Goal: Information Seeking & Learning: Learn about a topic

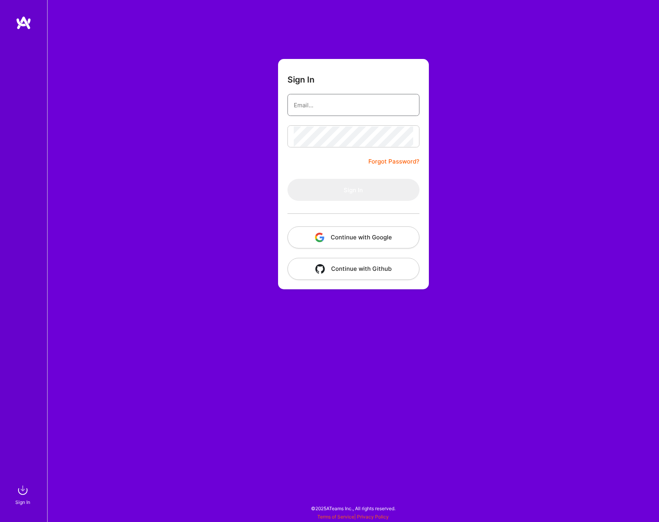
type input "[EMAIL_ADDRESS][DOMAIN_NAME]"
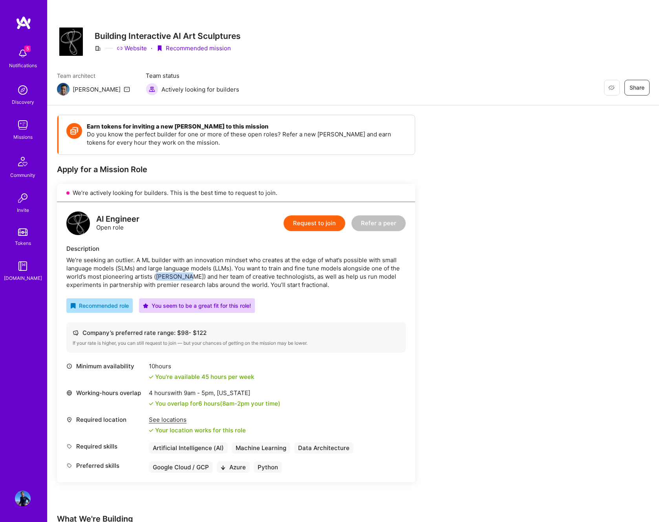
drag, startPoint x: 184, startPoint y: 275, endPoint x: 155, endPoint y: 275, distance: 29.1
click at [155, 275] on div "We’re seeking an outlier. A ML builder with an innovation mindset who creates a…" at bounding box center [235, 272] width 339 height 33
copy div "[PERSON_NAME]"
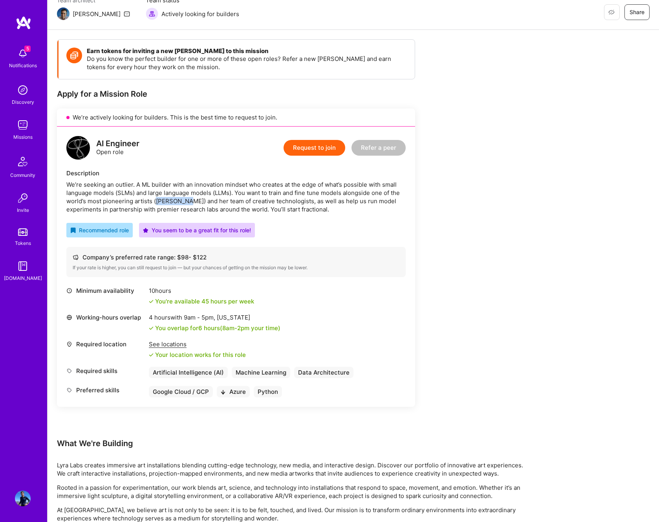
scroll to position [75, 0]
click at [274, 197] on div "We’re seeking an outlier. A ML builder with an innovation mindset who creates a…" at bounding box center [235, 197] width 339 height 33
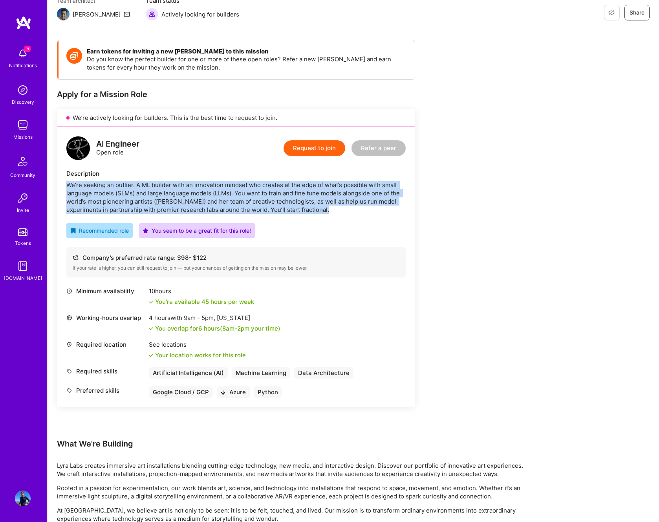
click at [274, 197] on div "We’re seeking an outlier. A ML builder with an innovation mindset who creates a…" at bounding box center [235, 197] width 339 height 33
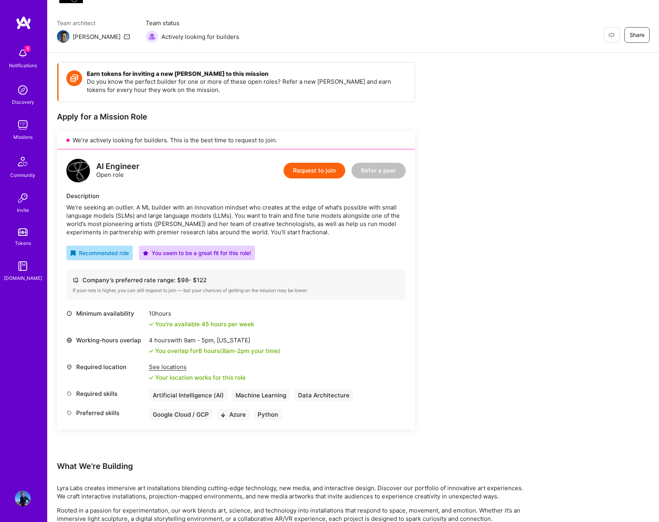
scroll to position [345, 0]
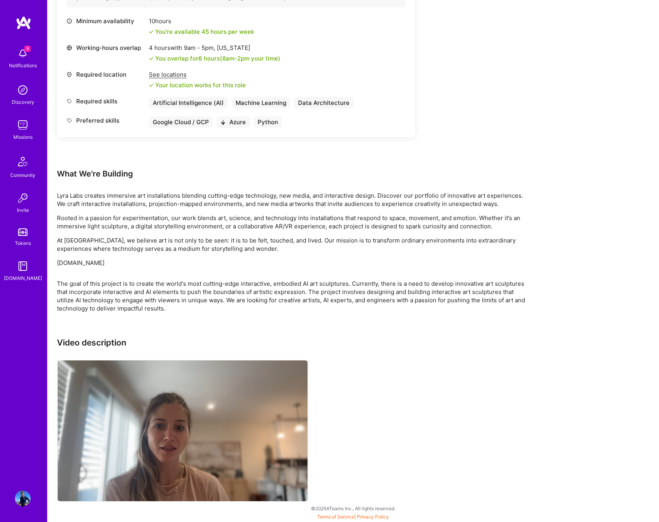
click at [321, 286] on div "The goal of this project is to create the world's most cutting-edge interactive…" at bounding box center [292, 295] width 471 height 33
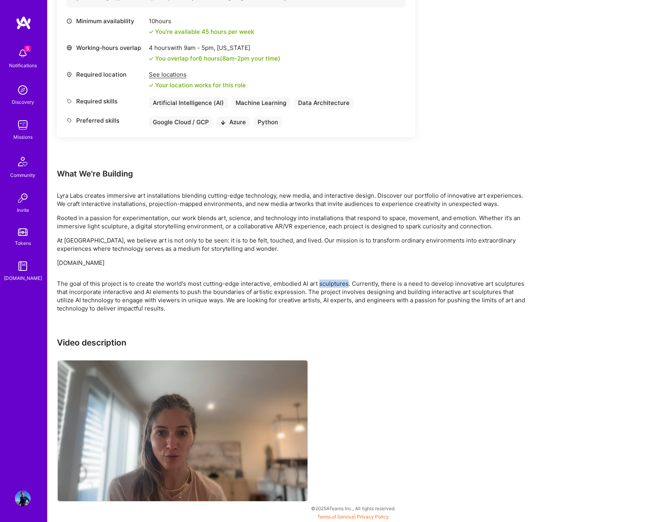
click at [321, 286] on div "The goal of this project is to create the world's most cutting-edge interactive…" at bounding box center [292, 295] width 471 height 33
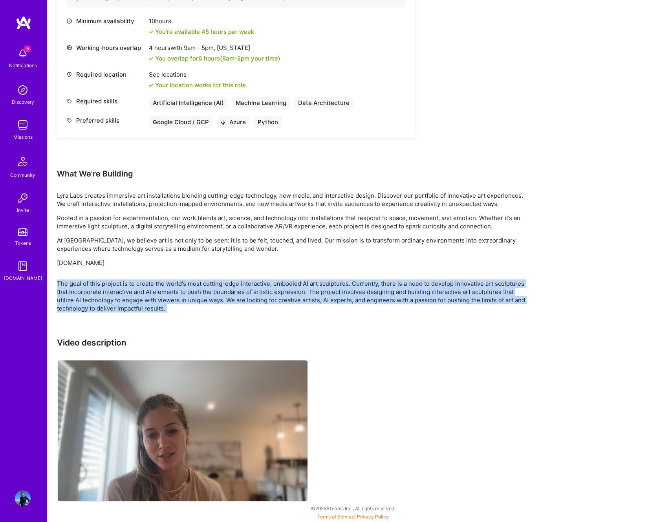
click at [321, 286] on div "The goal of this project is to create the world's most cutting-edge interactive…" at bounding box center [292, 295] width 471 height 33
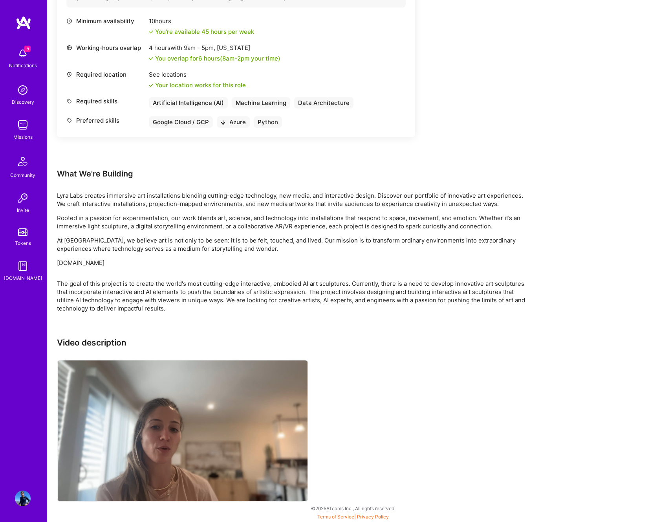
click at [325, 238] on p "At [GEOGRAPHIC_DATA], we believe art is not only to be seen: it is to be felt, …" at bounding box center [292, 244] width 471 height 16
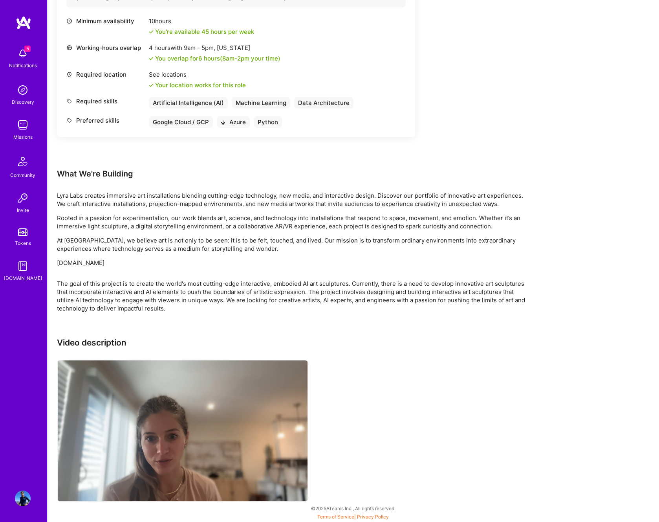
click at [325, 238] on p "At [GEOGRAPHIC_DATA], we believe art is not only to be seen: it is to be felt, …" at bounding box center [292, 244] width 471 height 16
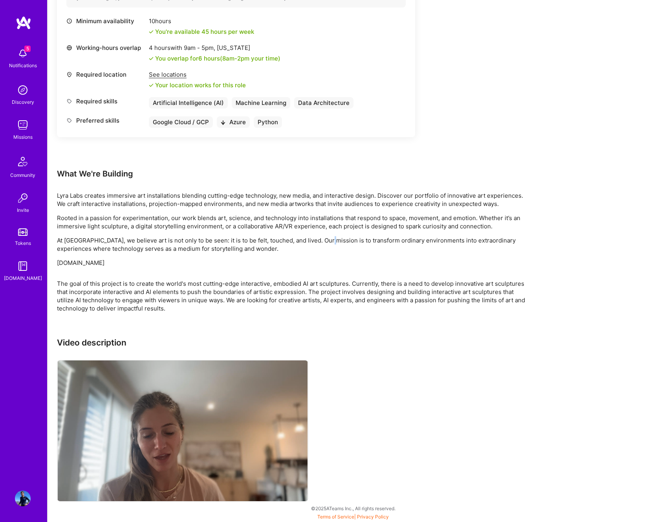
click at [325, 238] on p "At [GEOGRAPHIC_DATA], we believe art is not only to be seen: it is to be felt, …" at bounding box center [292, 244] width 471 height 16
click at [328, 217] on p "Rooted in a passion for experimentation, our work blends art, science, and tech…" at bounding box center [292, 222] width 471 height 16
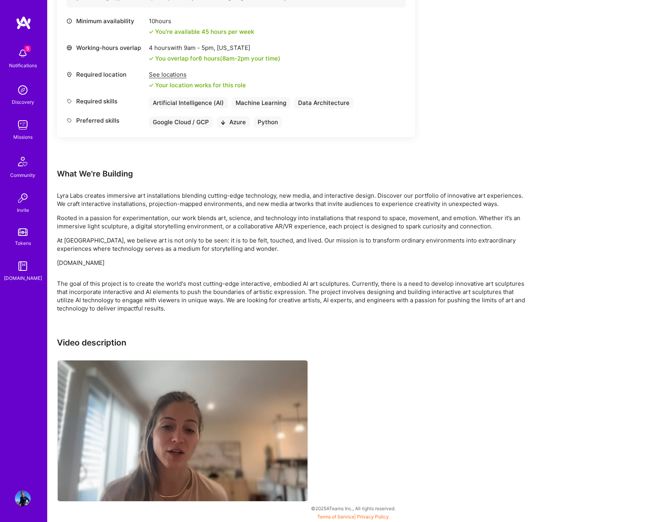
click at [328, 217] on p "Rooted in a passion for experimentation, our work blends art, science, and tech…" at bounding box center [292, 222] width 471 height 16
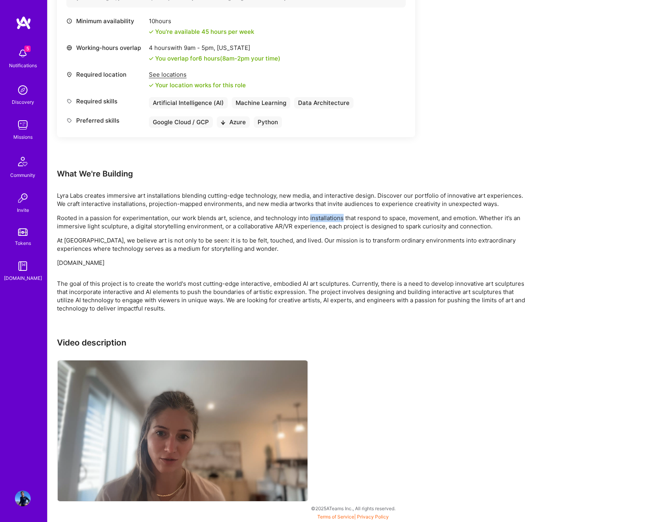
click at [328, 217] on p "Rooted in a passion for experimentation, our work blends art, science, and tech…" at bounding box center [292, 222] width 471 height 16
click at [331, 201] on p "Lyra Labs creates immersive art installations blending cutting-edge technology,…" at bounding box center [292, 199] width 471 height 16
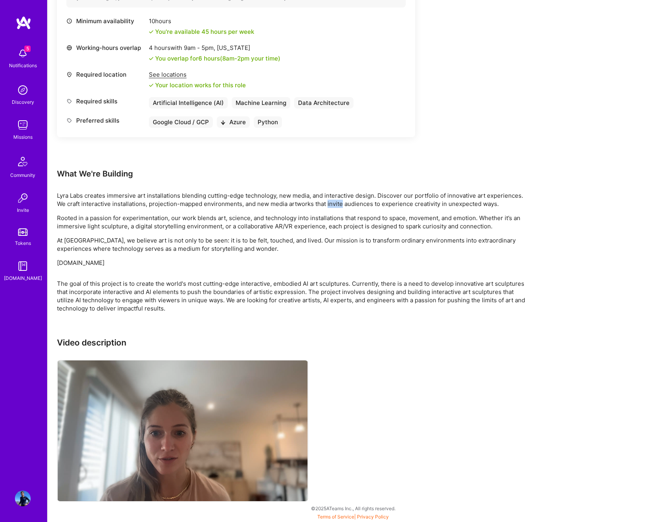
click at [331, 201] on p "Lyra Labs creates immersive art installations blending cutting-edge technology,…" at bounding box center [292, 199] width 471 height 16
click at [321, 224] on p "Rooted in a passion for experimentation, our work blends art, science, and tech…" at bounding box center [292, 222] width 471 height 16
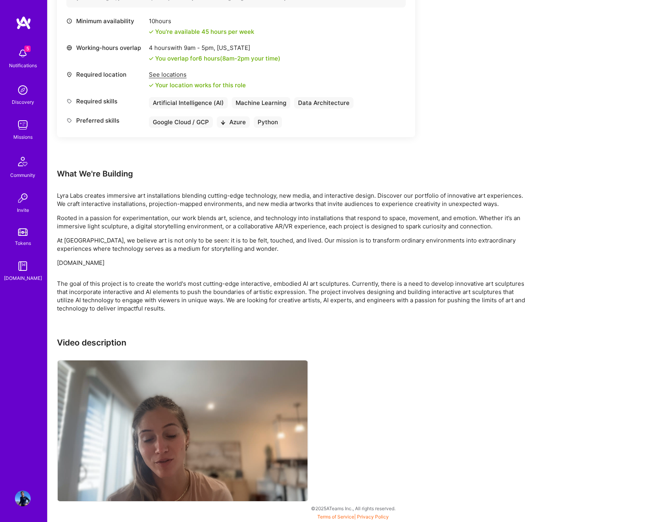
click at [321, 224] on p "Rooted in a passion for experimentation, our work blends art, science, and tech…" at bounding box center [292, 222] width 471 height 16
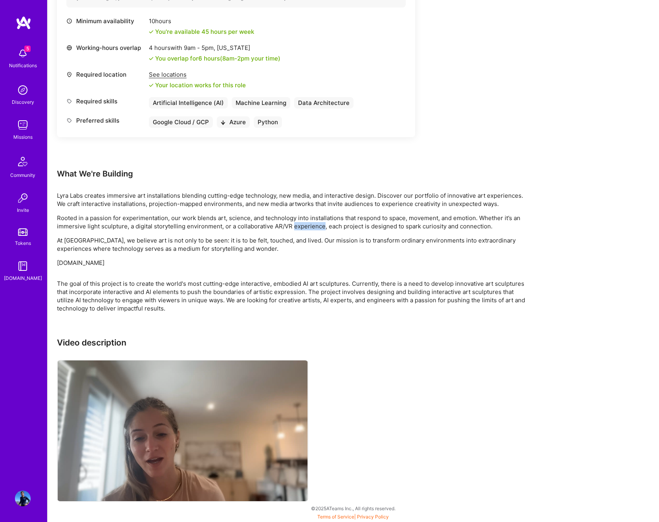
click at [321, 224] on p "Rooted in a passion for experimentation, our work blends art, science, and tech…" at bounding box center [292, 222] width 471 height 16
click at [312, 239] on p "At [GEOGRAPHIC_DATA], we believe art is not only to be seen: it is to be felt, …" at bounding box center [292, 244] width 471 height 16
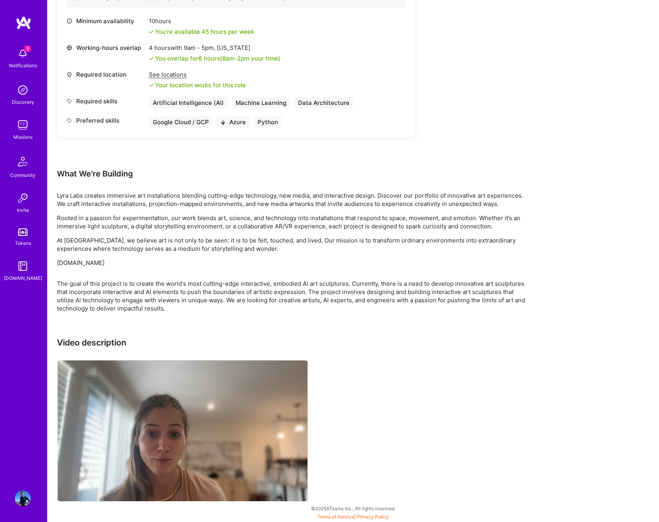
click at [312, 239] on p "At [GEOGRAPHIC_DATA], we believe art is not only to be seen: it is to be felt, …" at bounding box center [292, 244] width 471 height 16
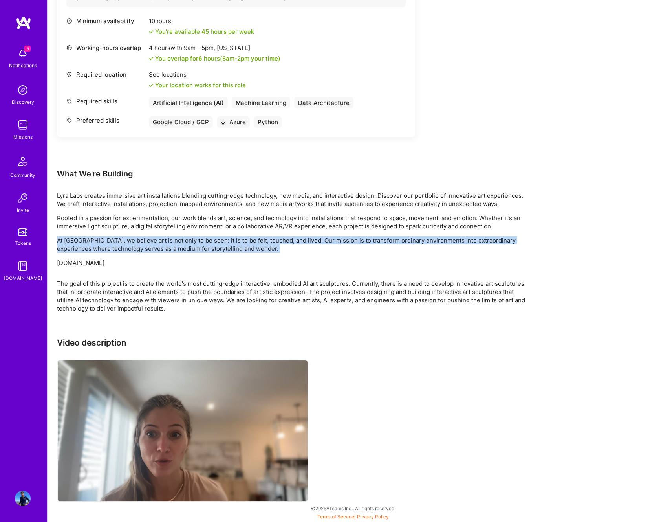
click at [312, 239] on p "At [GEOGRAPHIC_DATA], we believe art is not only to be seen: it is to be felt, …" at bounding box center [292, 244] width 471 height 16
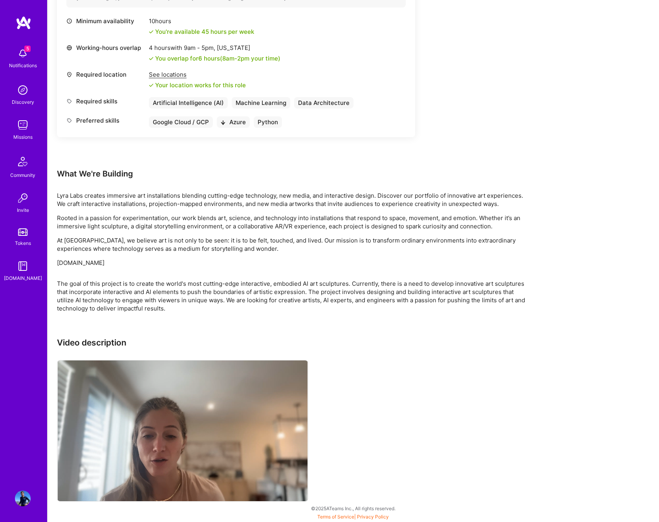
click at [305, 271] on div "Earn tokens for inviting a new [PERSON_NAME] to this mission Do you know the pe…" at bounding box center [292, 136] width 471 height 733
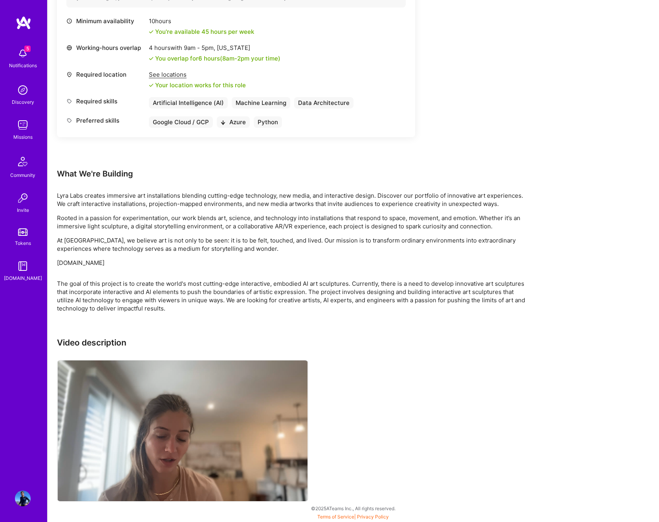
click at [305, 271] on div "Earn tokens for inviting a new [PERSON_NAME] to this mission Do you know the pe…" at bounding box center [292, 136] width 471 height 733
click at [297, 291] on div "The goal of this project is to create the world's most cutting-edge interactive…" at bounding box center [292, 295] width 471 height 33
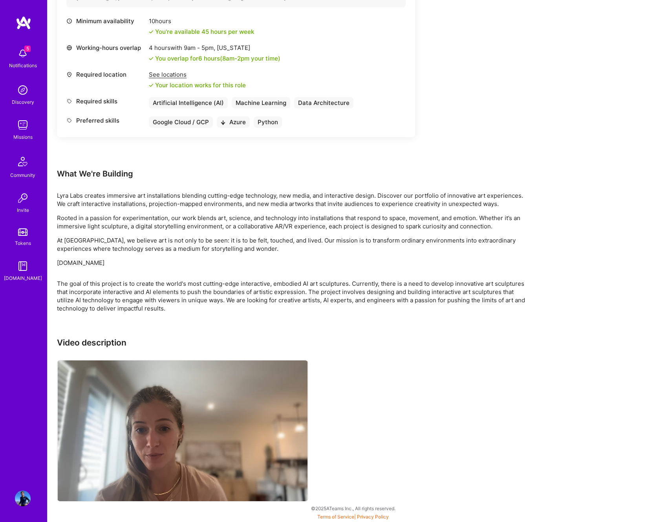
click at [297, 291] on div "The goal of this project is to create the world's most cutting-edge interactive…" at bounding box center [292, 295] width 471 height 33
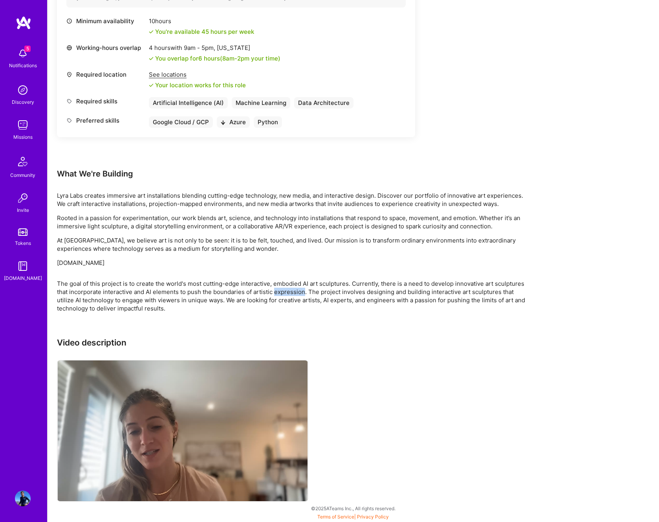
click at [297, 291] on div "The goal of this project is to create the world's most cutting-edge interactive…" at bounding box center [292, 295] width 471 height 33
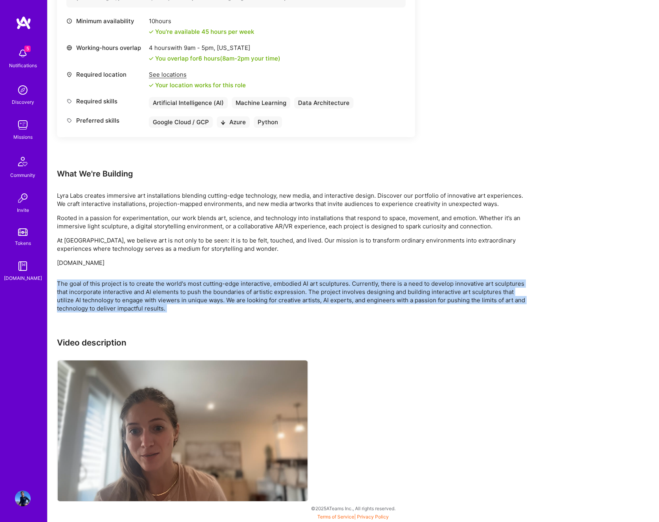
click at [297, 291] on div "The goal of this project is to create the world's most cutting-edge interactive…" at bounding box center [292, 295] width 471 height 33
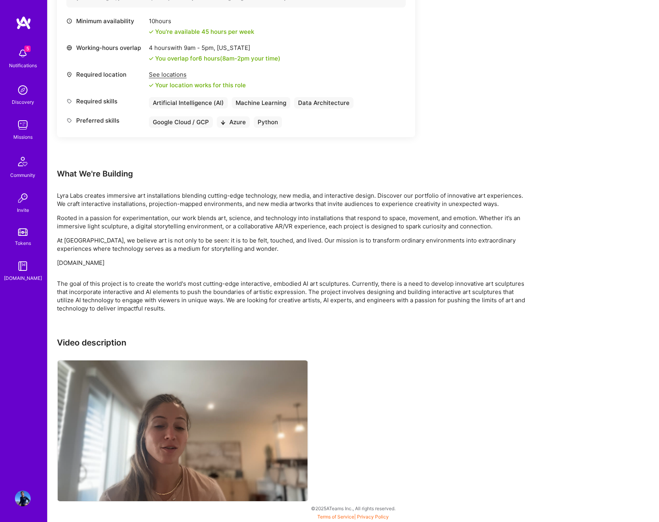
click at [371, 436] on div "Video description" at bounding box center [292, 419] width 471 height 165
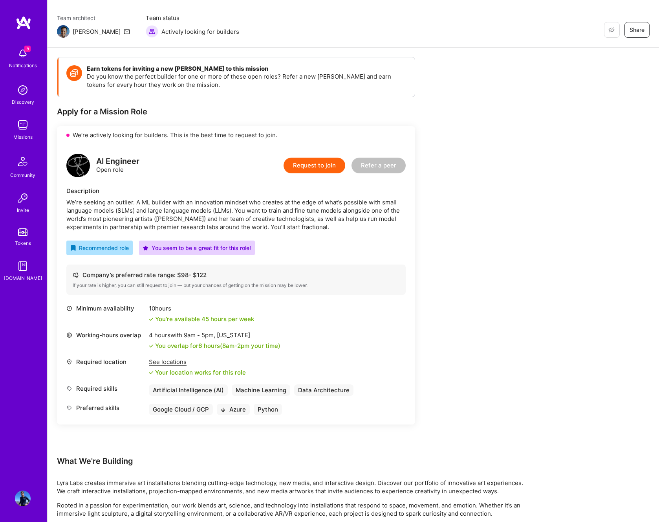
scroll to position [0, 0]
